Goal: Transaction & Acquisition: Book appointment/travel/reservation

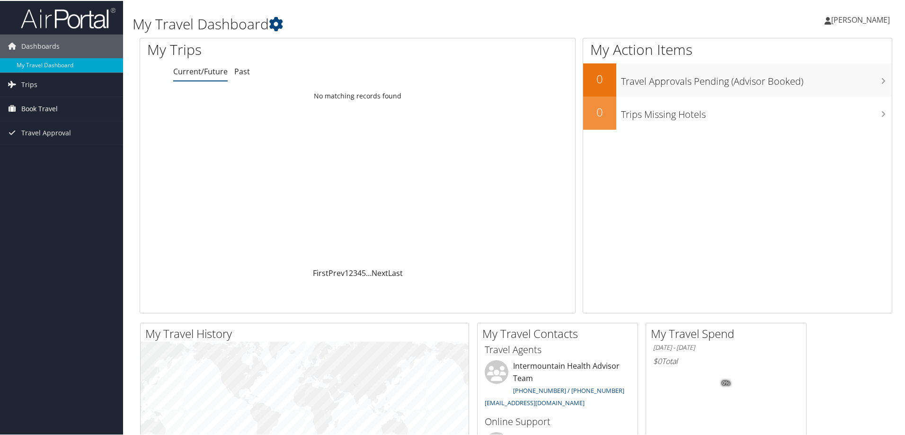
click at [39, 105] on span "Book Travel" at bounding box center [39, 108] width 36 height 24
click at [38, 126] on link "Agent Booking Request" at bounding box center [61, 127] width 123 height 14
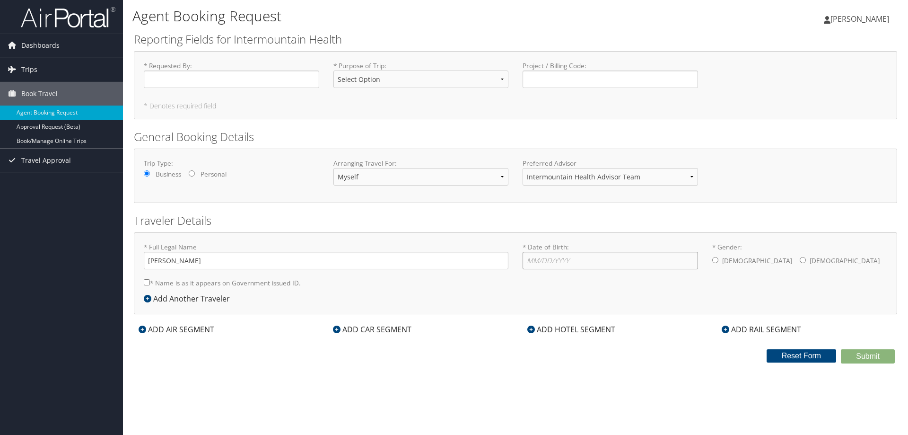
click at [538, 262] on input "* Date of Birth: Invalid Date" at bounding box center [611, 261] width 176 height 18
type input "08/04/1981"
click at [715, 258] on input "* Gender: Male Female" at bounding box center [715, 260] width 6 height 6
radio input "true"
click at [607, 180] on select "Intermountain Health Advisor Team" at bounding box center [611, 177] width 176 height 18
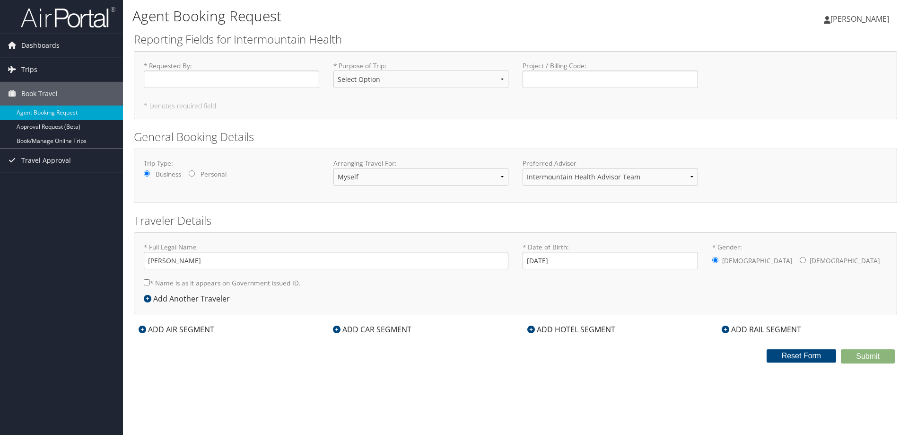
click at [570, 217] on h2 "Traveler Details" at bounding box center [516, 220] width 764 height 16
click at [201, 77] on input "* Requested By : Required" at bounding box center [232, 79] width 176 height 18
click at [360, 83] on select "Select Option 3rd Party Reimbursable Business CME Conf or Education Groups Pers…" at bounding box center [422, 79] width 176 height 18
select select "Business"
click at [334, 70] on select "Select Option 3rd Party Reimbursable Business CME Conf or Education Groups Pers…" at bounding box center [422, 79] width 176 height 18
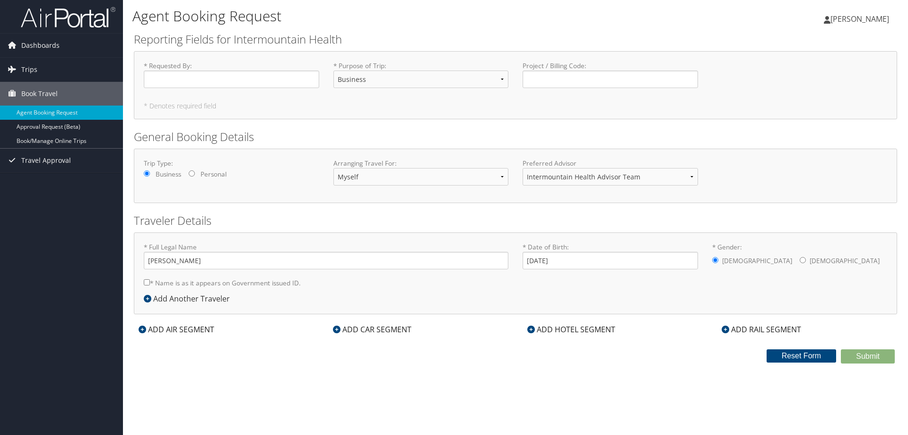
click at [413, 125] on form "Reporting Fields for Intermountain Health * Requested By : Required * Purpose o…" at bounding box center [516, 197] width 764 height 332
click at [209, 79] on input "* Requested By : Required" at bounding box center [232, 79] width 176 height 18
type input "Nathan Chinchurreta"
click at [147, 283] on input "* Name is as it appears on Government issued ID." at bounding box center [147, 282] width 6 height 6
checkbox input "true"
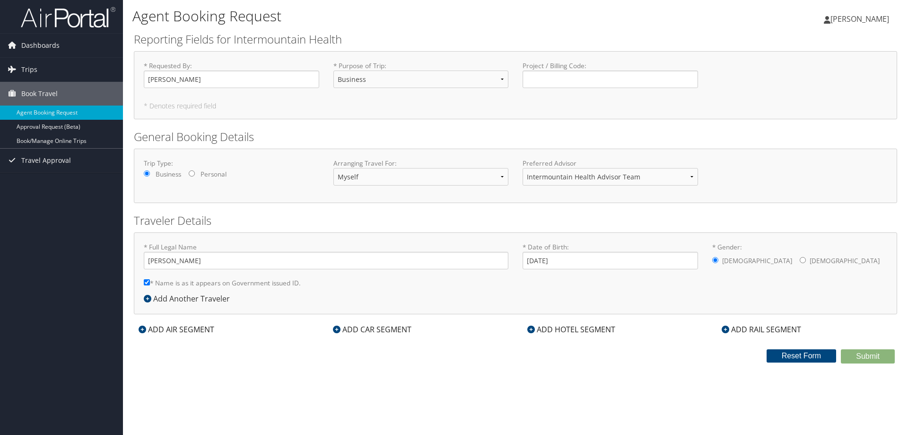
click at [142, 329] on icon at bounding box center [143, 329] width 8 height 8
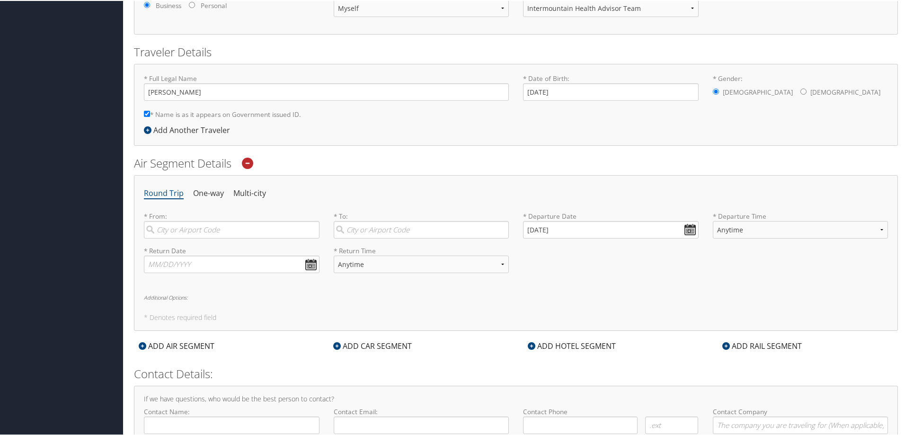
scroll to position [189, 0]
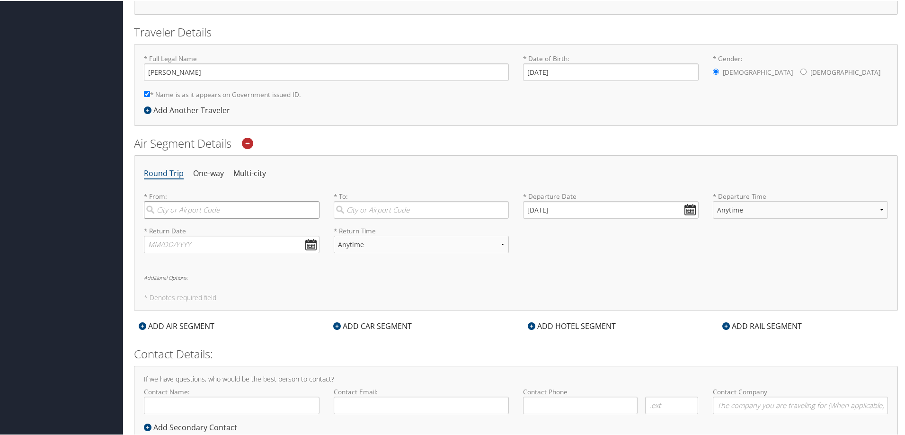
click at [209, 212] on input "search" at bounding box center [232, 209] width 176 height 18
click at [688, 212] on input "10/03/2025" at bounding box center [611, 209] width 176 height 18
click at [546, 300] on td "20" at bounding box center [547, 299] width 13 height 13
type input "10/20/2025"
click at [308, 242] on input "text" at bounding box center [232, 244] width 176 height 18
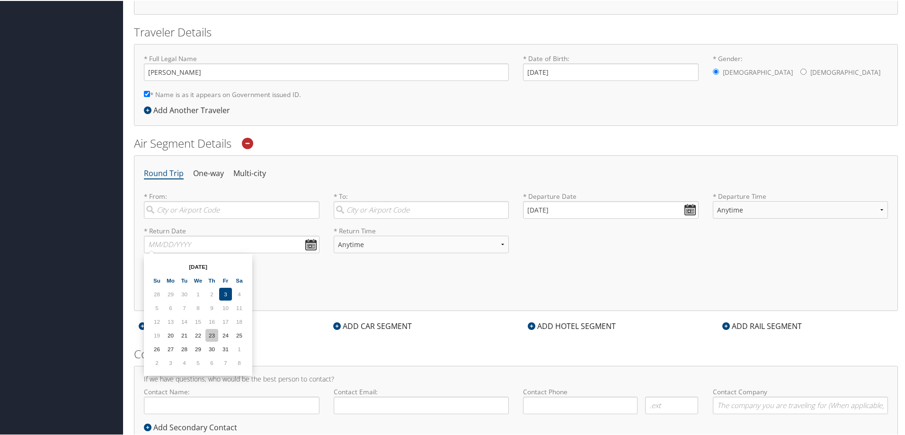
click at [209, 333] on td "23" at bounding box center [211, 334] width 13 height 13
type input "10/23/2025"
click at [392, 246] on select "Anytime Early Morning (5AM-7AM) Morning (7AM-12PM) Afternoon (12PM-5PM) Evening…" at bounding box center [422, 244] width 176 height 18
click at [374, 287] on div "Round Trip One-way Multi-city * From: Required * To: Required * Departure Date …" at bounding box center [516, 232] width 764 height 156
click at [378, 244] on select "Anytime Early Morning (5AM-7AM) Morning (7AM-12PM) Afternoon (12PM-5PM) Evening…" at bounding box center [422, 244] width 176 height 18
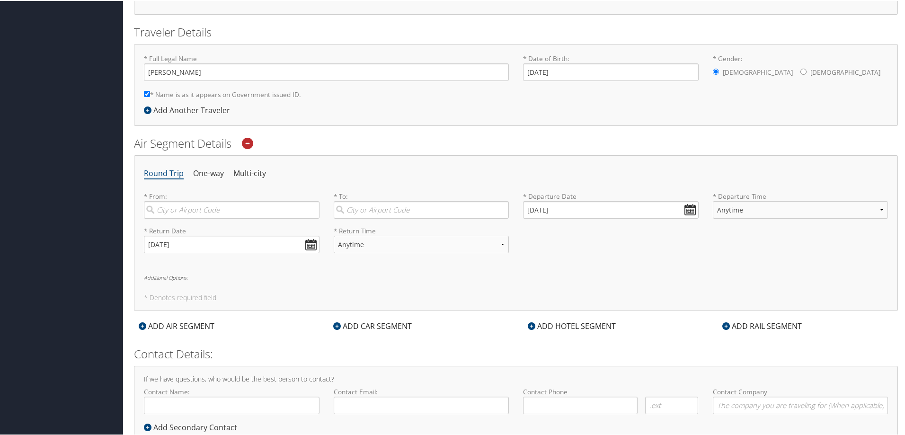
click at [396, 274] on h6 "Additional Options:" at bounding box center [516, 276] width 744 height 5
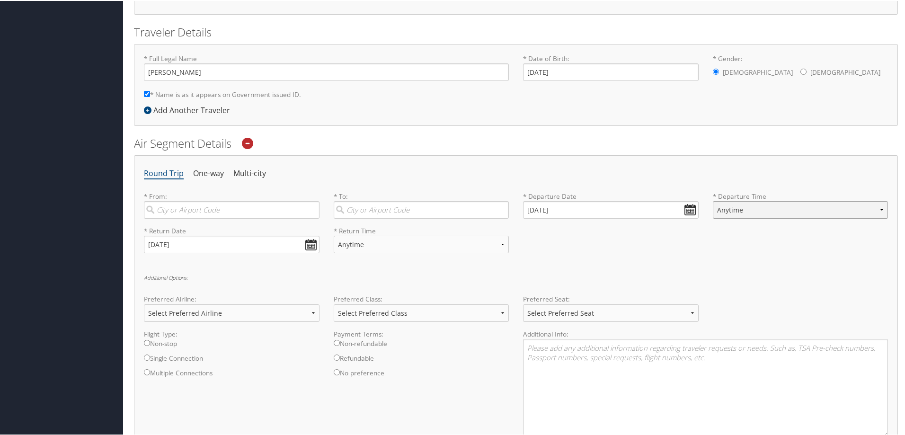
click at [789, 207] on select "Anytime Early Morning (5AM-7AM) Morning (7AM-12PM) Afternoon (12PM-5PM) Evening…" at bounding box center [800, 209] width 176 height 18
select select "7AM-12PM"
click at [712, 200] on select "Anytime Early Morning (5AM-7AM) Morning (7AM-12PM) Afternoon (12PM-5PM) Evening…" at bounding box center [800, 209] width 176 height 18
click at [723, 255] on div "* Return Date 10/23/2025 Dates must be valid * Return Time Anytime Early Mornin…" at bounding box center [516, 242] width 758 height 35
click at [218, 210] on input "search" at bounding box center [232, 209] width 176 height 18
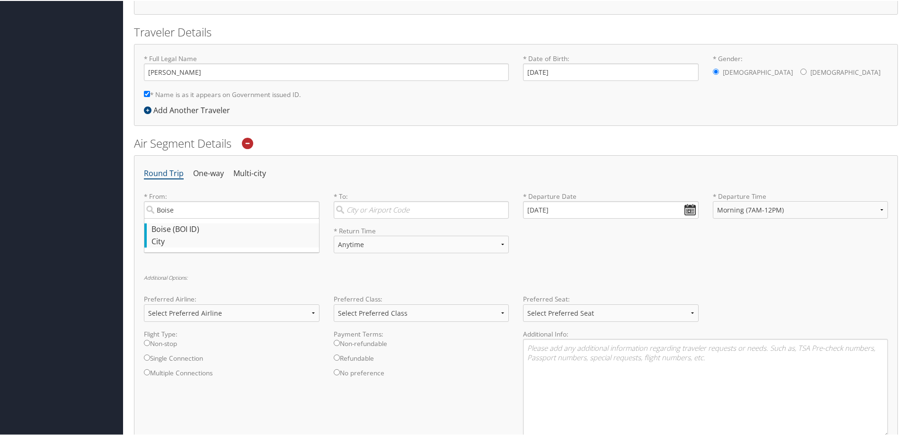
click at [205, 227] on div "Boise (BOI ID)" at bounding box center [232, 228] width 163 height 12
click at [205, 218] on input "Boise" at bounding box center [232, 209] width 176 height 18
type input "Boise (BOI ID)"
click at [360, 210] on input "search" at bounding box center [422, 209] width 176 height 18
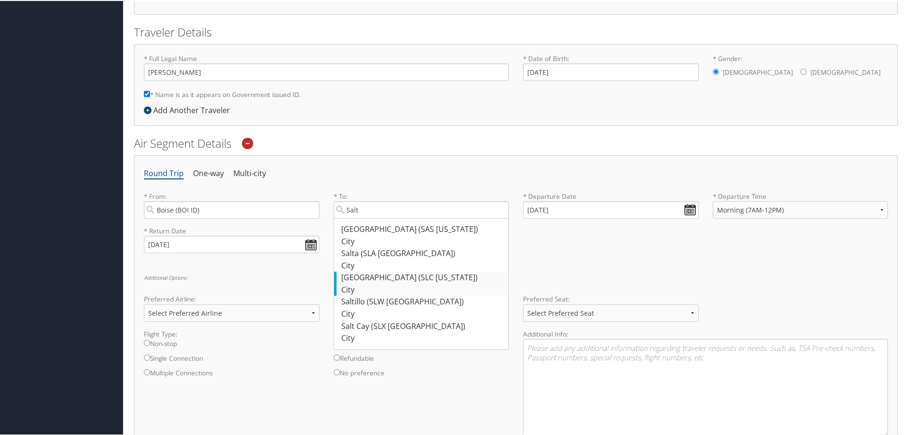
click at [378, 275] on div "Salt Lake City (SLC Utah)" at bounding box center [422, 277] width 163 height 12
click at [378, 218] on input "Salt" at bounding box center [422, 209] width 176 height 18
type input "Salt Lake City (SLC Utah)"
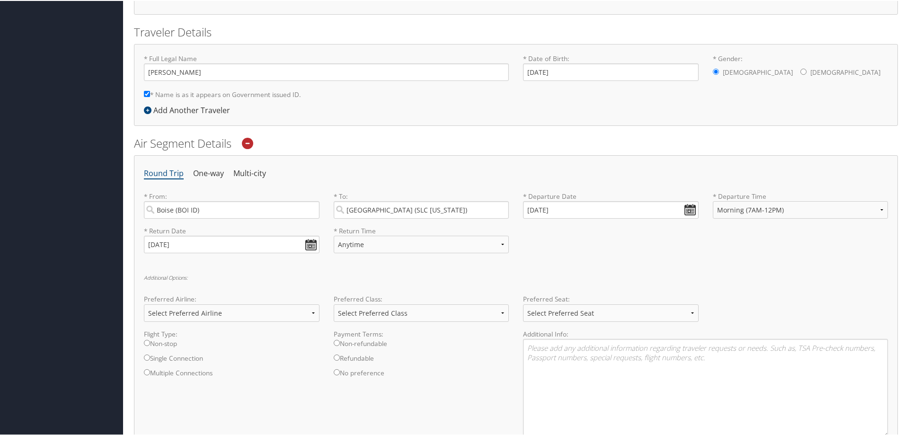
click at [598, 257] on div "* Return Date 10/23/2025 Dates must be valid * Return Time Anytime Early Mornin…" at bounding box center [516, 242] width 758 height 35
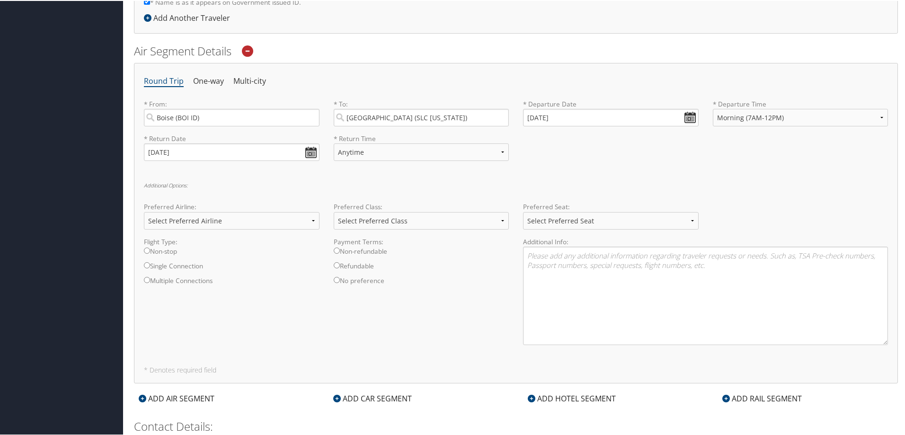
scroll to position [284, 0]
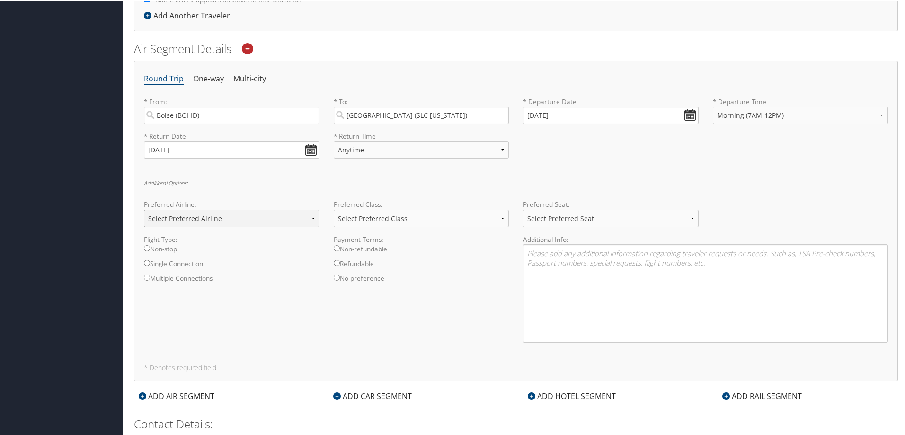
click at [222, 216] on select "Select Preferred Airline Delta United Airlines American Airlines Southwest Airl…" at bounding box center [232, 218] width 176 height 18
select select "Delta(DL)"
click at [144, 209] on select "Select Preferred Airline Delta United Airlines American Airlines Southwest Airl…" at bounding box center [232, 218] width 176 height 18
click at [256, 317] on div "Flight Type: Non-stop Single Connection Multiple Connections Payment Terms: Non…" at bounding box center [516, 291] width 758 height 115
click at [422, 212] on select "Select Preferred Class Economy Economy Plus Business First Class" at bounding box center [422, 218] width 176 height 18
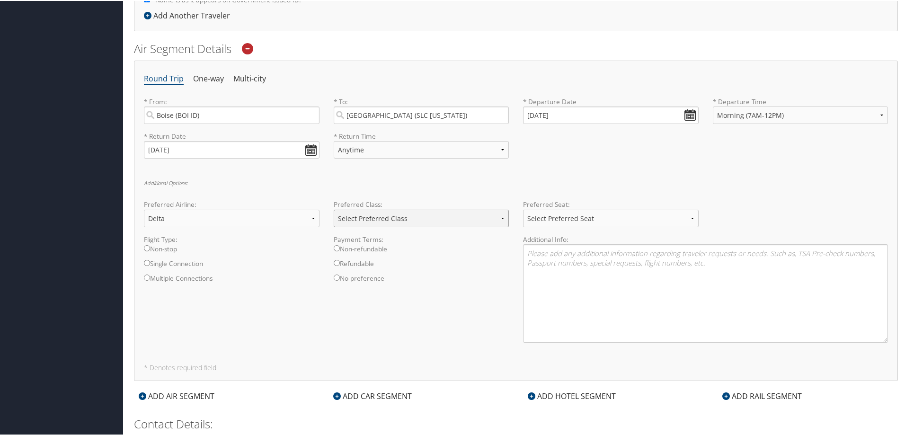
select select "First Class"
click at [334, 209] on select "Select Preferred Class Economy Economy Plus Business First Class" at bounding box center [422, 218] width 176 height 18
click at [417, 323] on div "Flight Type: Non-stop Single Connection Multiple Connections Payment Terms: Non…" at bounding box center [516, 291] width 758 height 115
click at [593, 218] on select "Select Preferred Seat Aisle Window Middle" at bounding box center [611, 218] width 176 height 18
select select "Aisle"
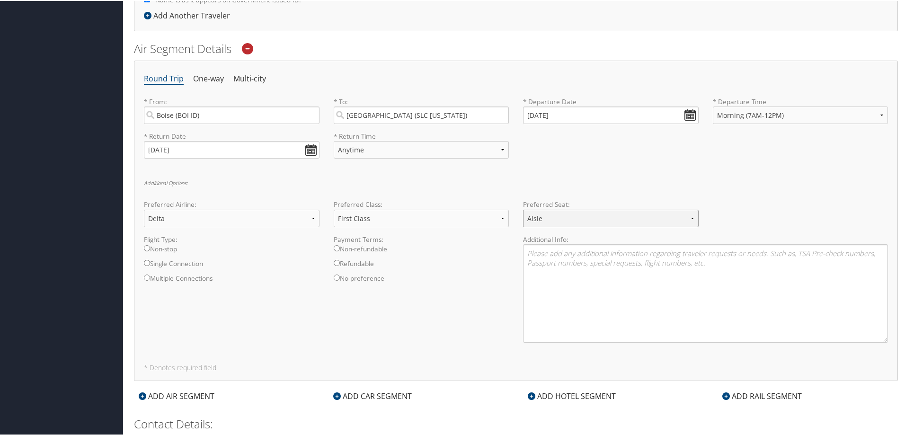
click at [523, 209] on select "Select Preferred Seat Aisle Window Middle" at bounding box center [611, 218] width 176 height 18
click at [465, 308] on div "Flight Type: Non-stop Single Connection Multiple Connections Payment Terms: Non…" at bounding box center [516, 291] width 758 height 115
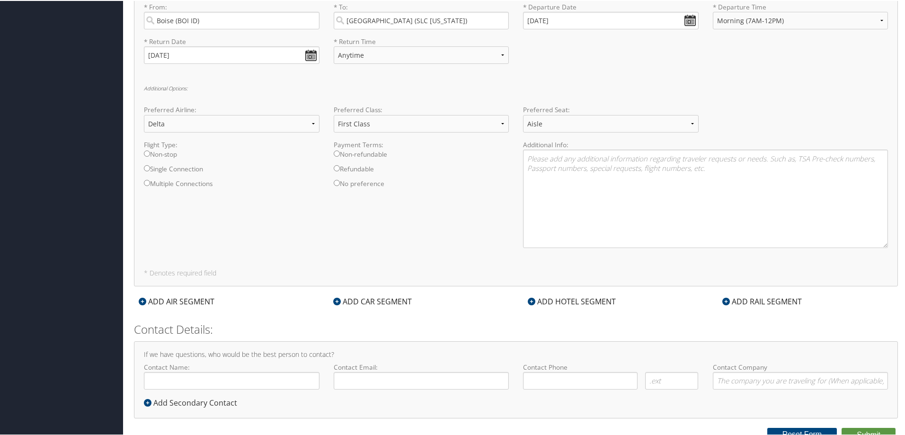
scroll to position [385, 0]
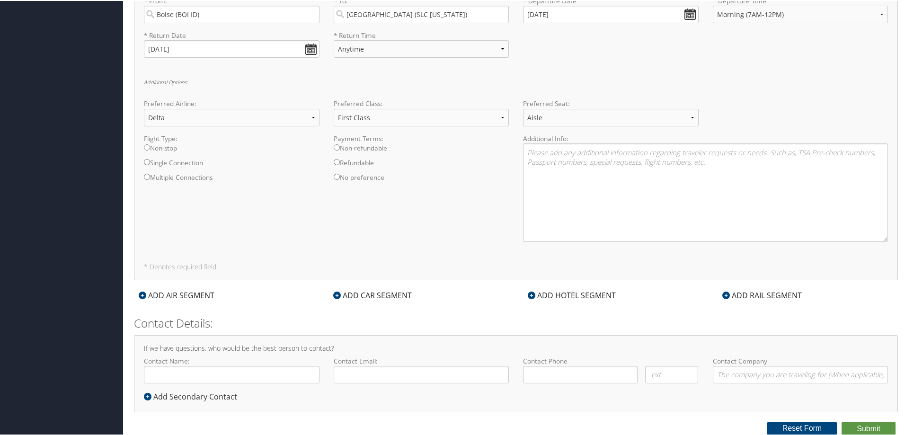
click at [527, 294] on icon at bounding box center [531, 294] width 8 height 8
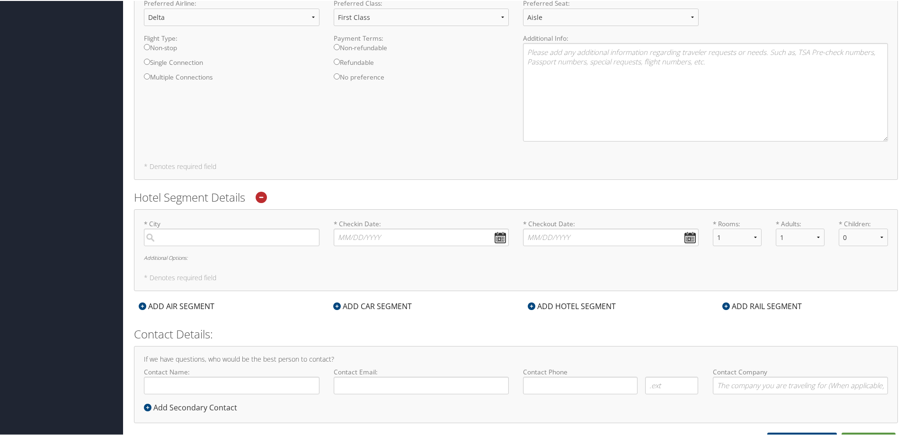
scroll to position [496, 0]
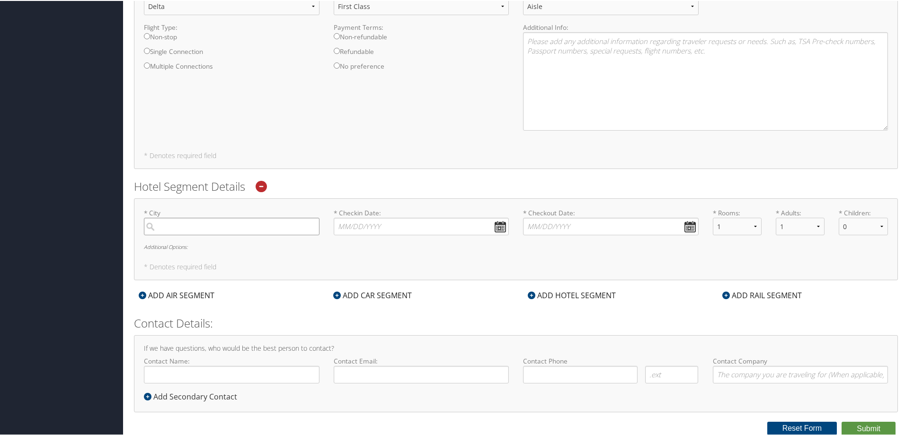
click at [246, 228] on input "search" at bounding box center [232, 226] width 176 height 18
click at [205, 228] on input "midvale" at bounding box center [232, 226] width 176 height 18
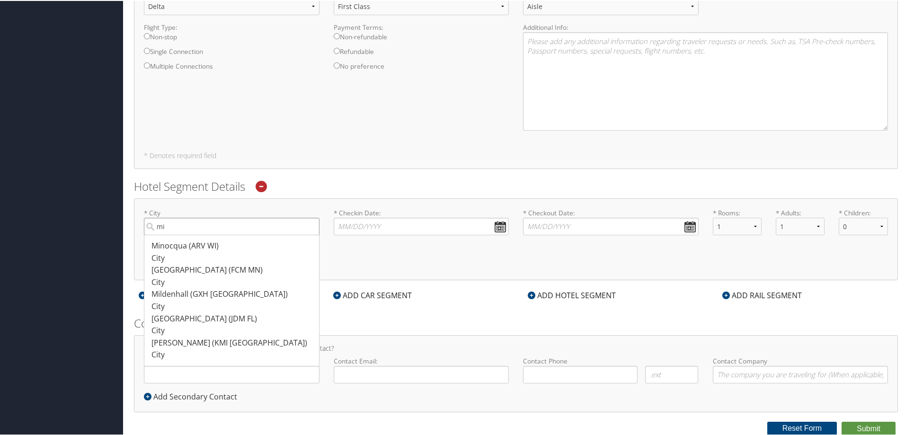
type input "m"
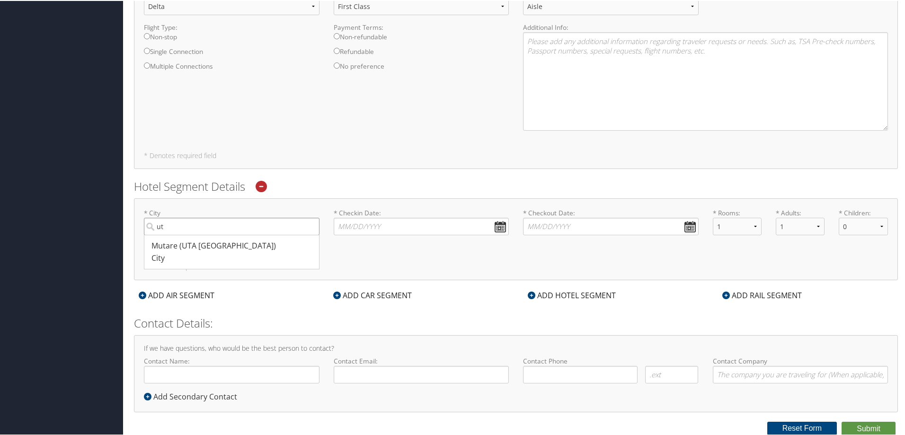
type input "u"
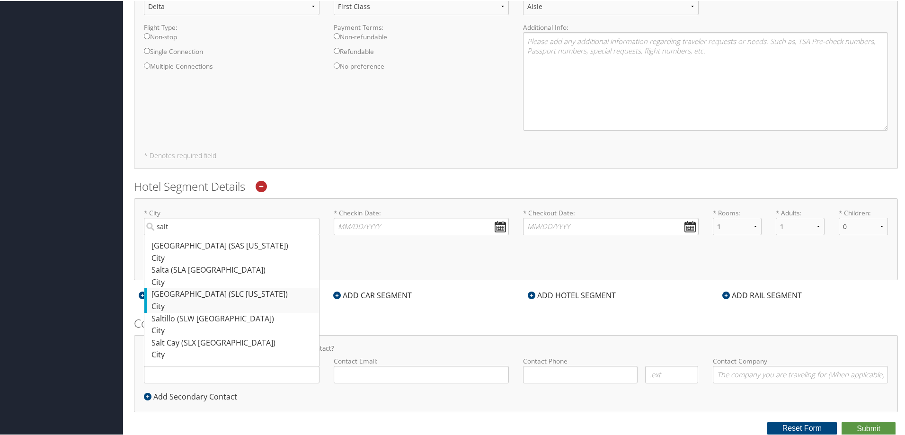
click at [194, 292] on div "Salt Lake City (SLC Utah)" at bounding box center [232, 293] width 163 height 12
click at [194, 234] on input "salt" at bounding box center [232, 226] width 176 height 18
type input "Salt Lake City"
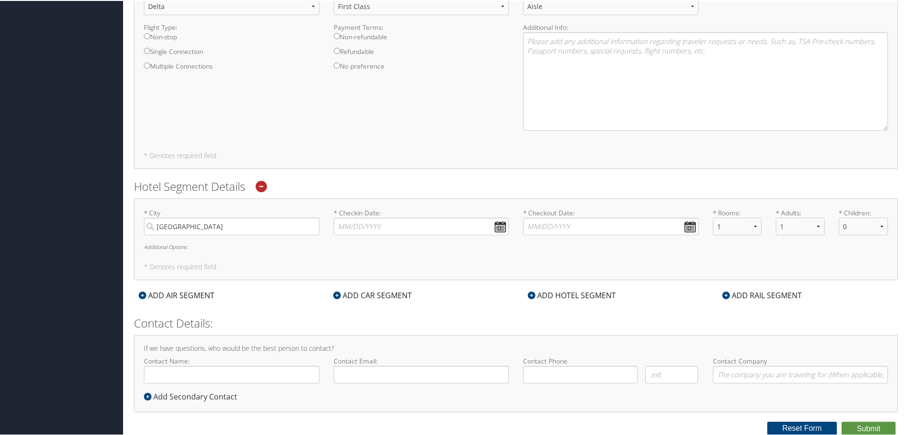
click at [334, 244] on h6 "Additional Options:" at bounding box center [516, 245] width 744 height 5
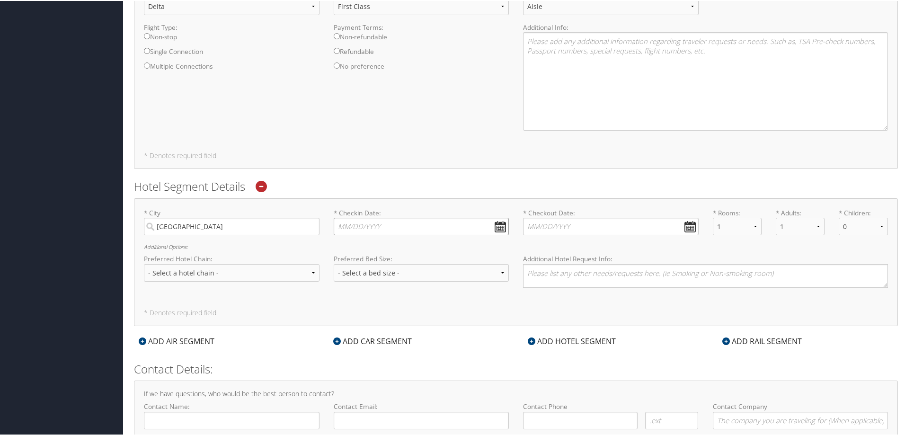
click at [499, 224] on input "* Checkin Date: Dates must be valid" at bounding box center [422, 226] width 176 height 18
click at [360, 315] on td "20" at bounding box center [359, 316] width 13 height 13
type input "10/20/2025"
click at [687, 223] on input "* Checkout Date: Dates must be valid" at bounding box center [611, 226] width 176 height 18
click at [592, 317] on td "23" at bounding box center [588, 316] width 13 height 13
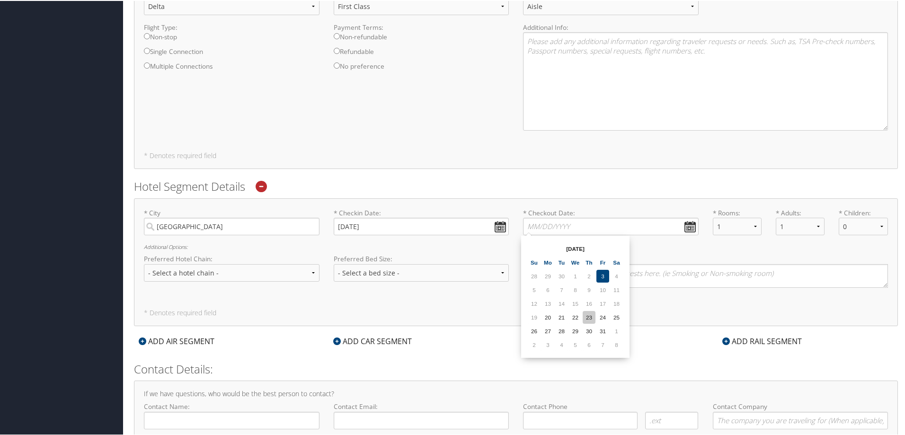
type input "10/23/2025"
click at [198, 274] on select "- Select a hotel chain - Hyatt Mandarin Oriental Hilton Hotels Pullman Hotels M…" at bounding box center [232, 272] width 176 height 18
select select "Marriott (MC)"
click at [144, 263] on select "- Select a hotel chain - Hyatt Mandarin Oriental Hilton Hotels Pullman Hotels M…" at bounding box center [232, 272] width 176 height 18
click at [294, 300] on div "* City Salt Lake City Required * Checkin Date: 10/20/2025 Dates must be valid *…" at bounding box center [516, 261] width 764 height 128
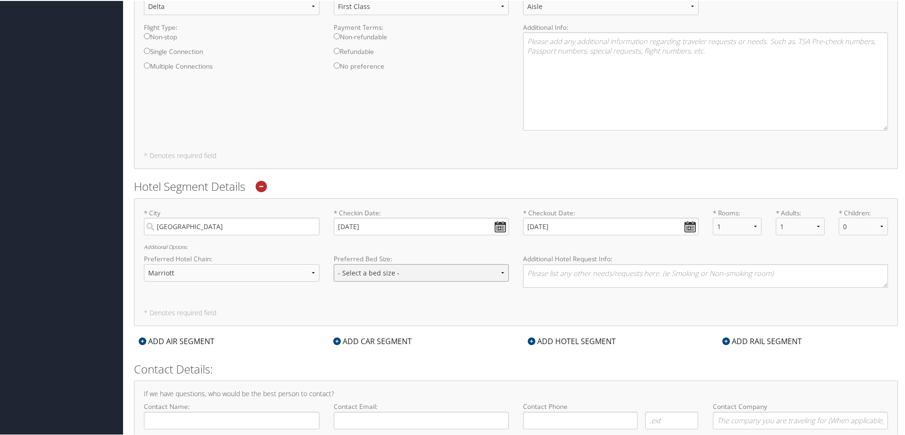
click at [395, 274] on select "- Select a bed size - Twin Full Queen King" at bounding box center [422, 272] width 176 height 18
select select "full"
click at [334, 263] on select "- Select a bed size - Twin Full Queen King" at bounding box center [422, 272] width 176 height 18
click at [563, 275] on textarea at bounding box center [705, 275] width 365 height 24
type textarea "Fairfield hotel closest to the Supply Chain Center"
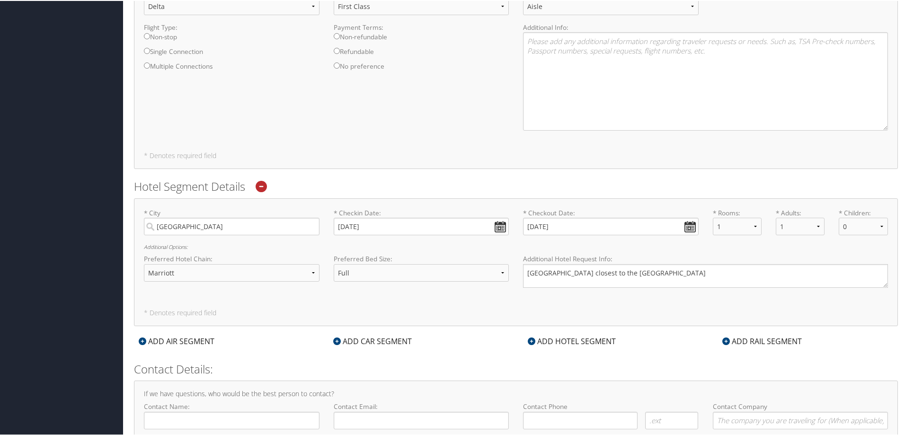
click at [463, 295] on div "* City Salt Lake City Required * Checkin Date: 10/20/2025 Dates must be valid *…" at bounding box center [516, 261] width 764 height 128
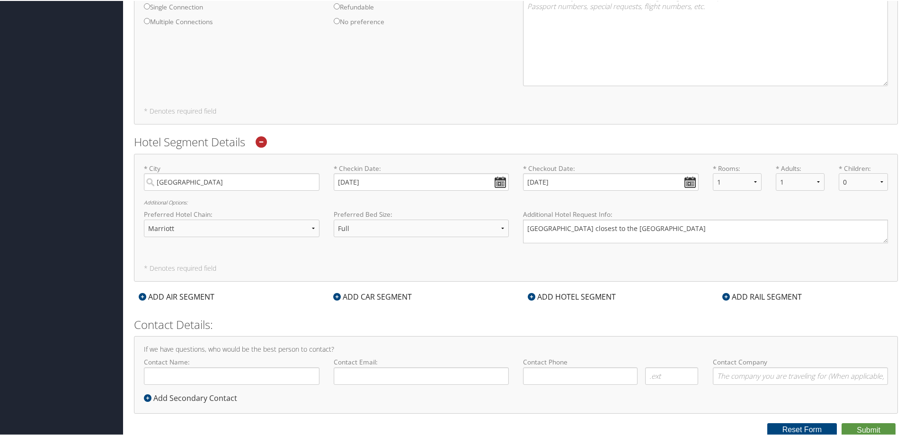
scroll to position [542, 0]
click at [334, 296] on icon at bounding box center [337, 294] width 8 height 8
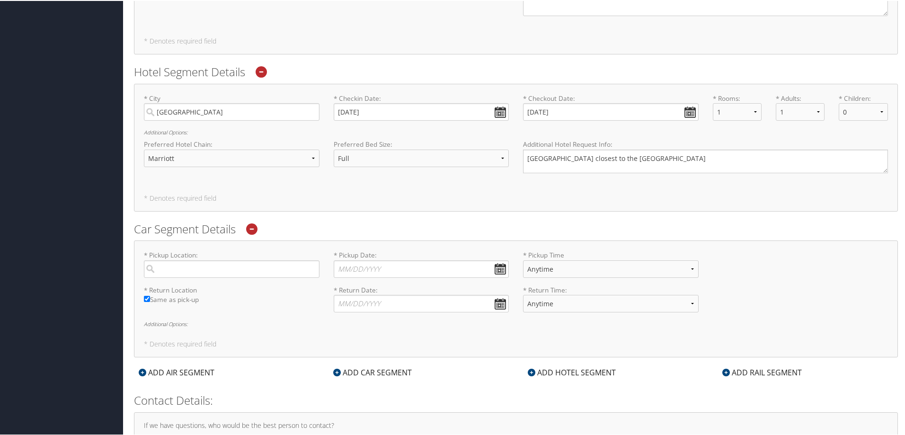
scroll to position [636, 0]
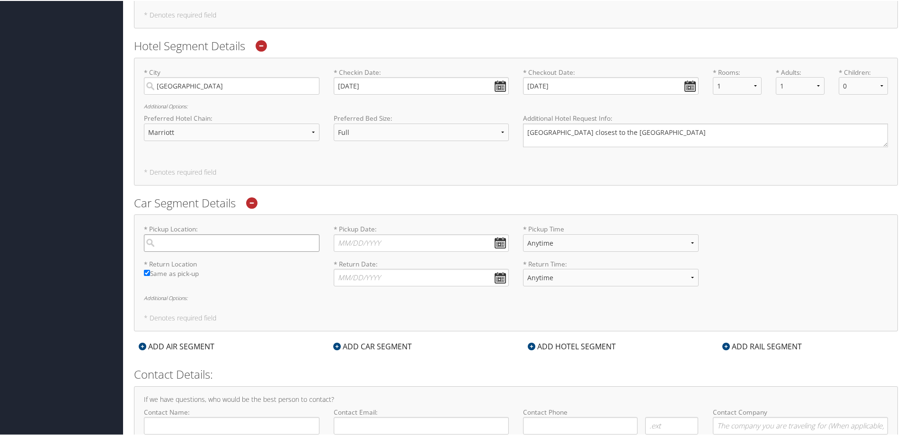
click at [207, 242] on input "search" at bounding box center [232, 242] width 176 height 18
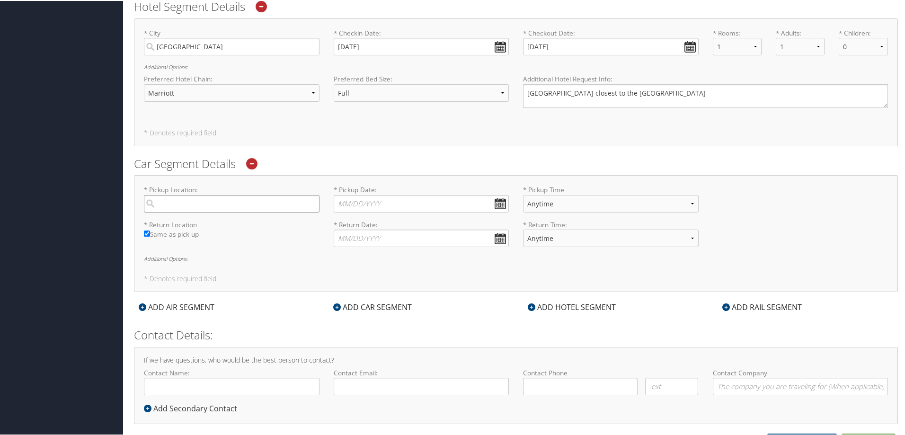
scroll to position [687, 0]
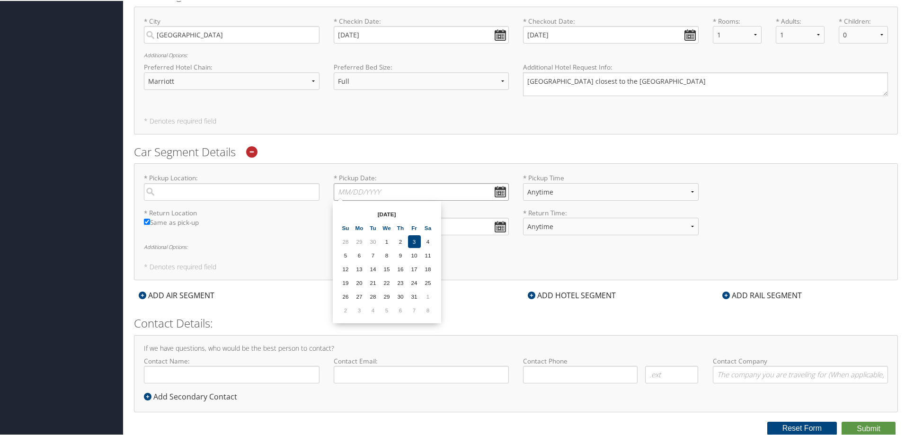
click at [498, 193] on input "* Pickup Date: Dates must be valid" at bounding box center [422, 191] width 176 height 18
click at [361, 284] on td "20" at bounding box center [359, 281] width 13 height 13
type input "10/20/2025"
click at [498, 222] on input "* Return Date: Dates must be valid" at bounding box center [422, 226] width 176 height 18
click at [402, 316] on td "23" at bounding box center [400, 316] width 13 height 13
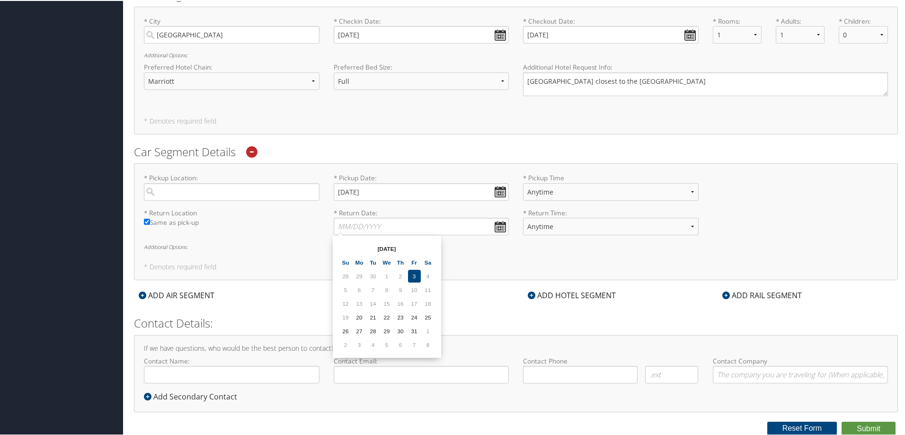
type input "10/23/2025"
click at [190, 192] on input "search" at bounding box center [232, 191] width 176 height 18
type input "s"
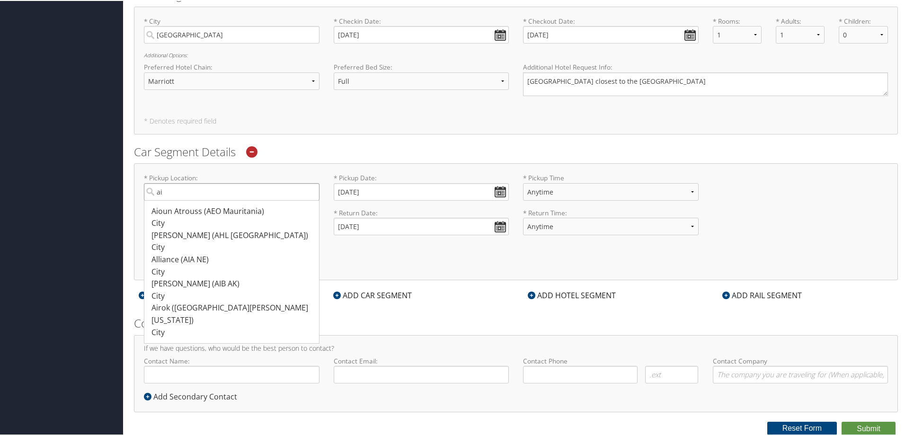
type input "a"
click at [192, 259] on div "Salt Lake City (SLC Utah)" at bounding box center [232, 259] width 163 height 12
click at [192, 200] on input "salt" at bounding box center [232, 191] width 176 height 18
type input "Salt Lake City"
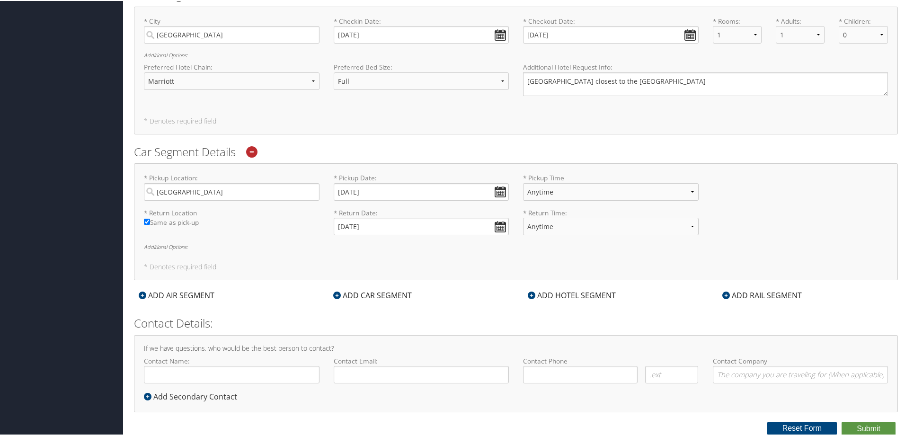
click at [266, 250] on div "* Pickup Location: Salt Lake City Required * Pickup Date: 10/20/2025 Dates must…" at bounding box center [516, 220] width 764 height 117
click at [853, 425] on button "Submit" at bounding box center [868, 428] width 54 height 14
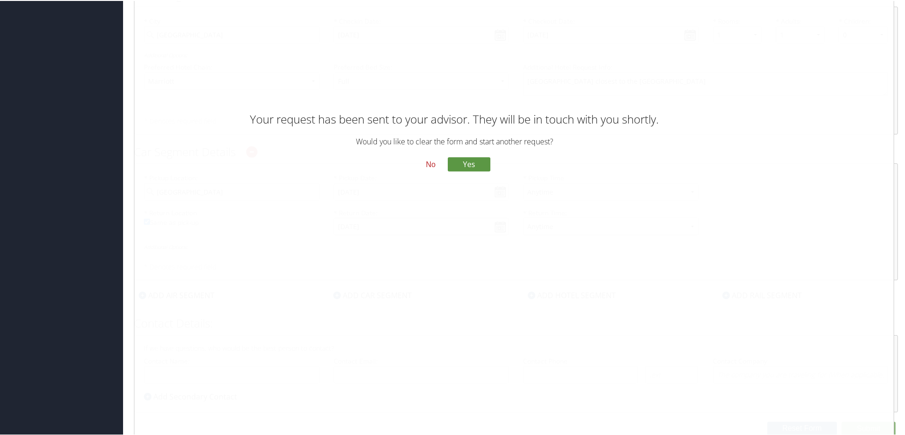
click at [428, 165] on button "No" at bounding box center [430, 164] width 25 height 16
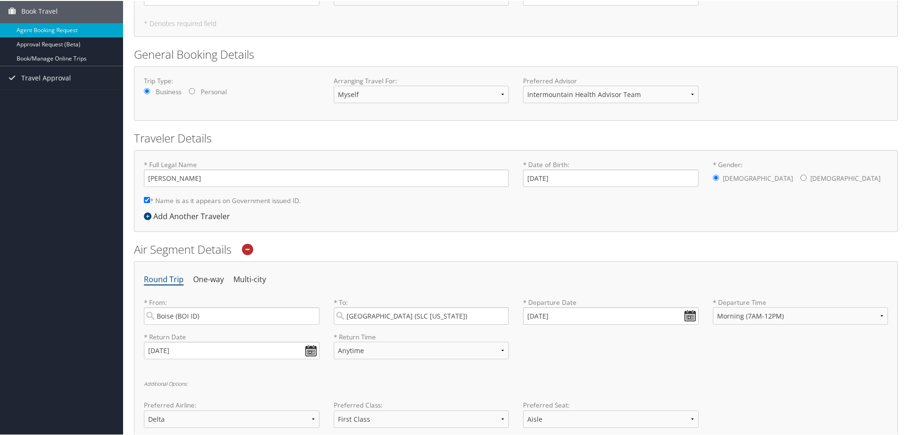
scroll to position [0, 0]
